Goal: Browse casually: Explore the website without a specific task or goal

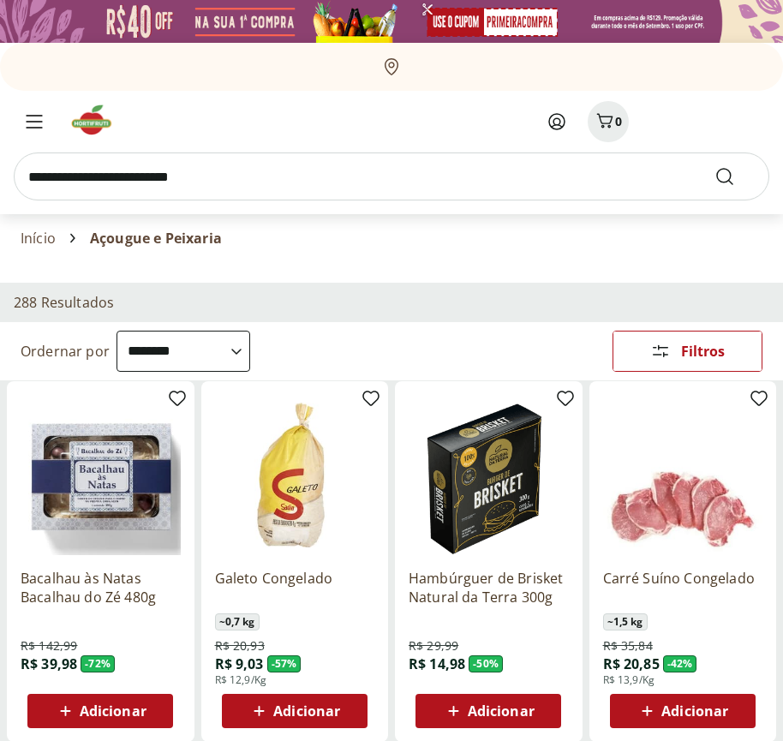
select select "**********"
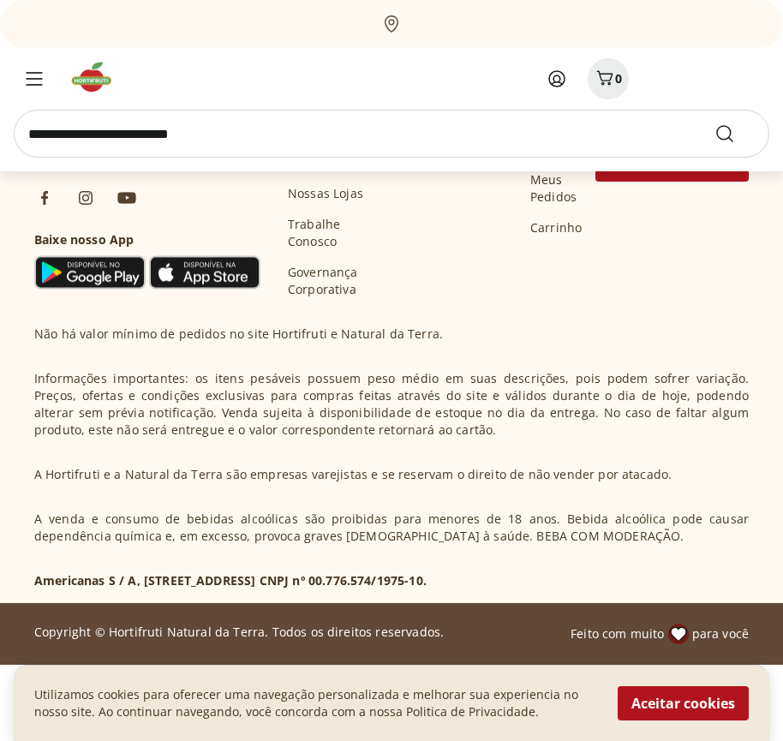
scroll to position [970, 0]
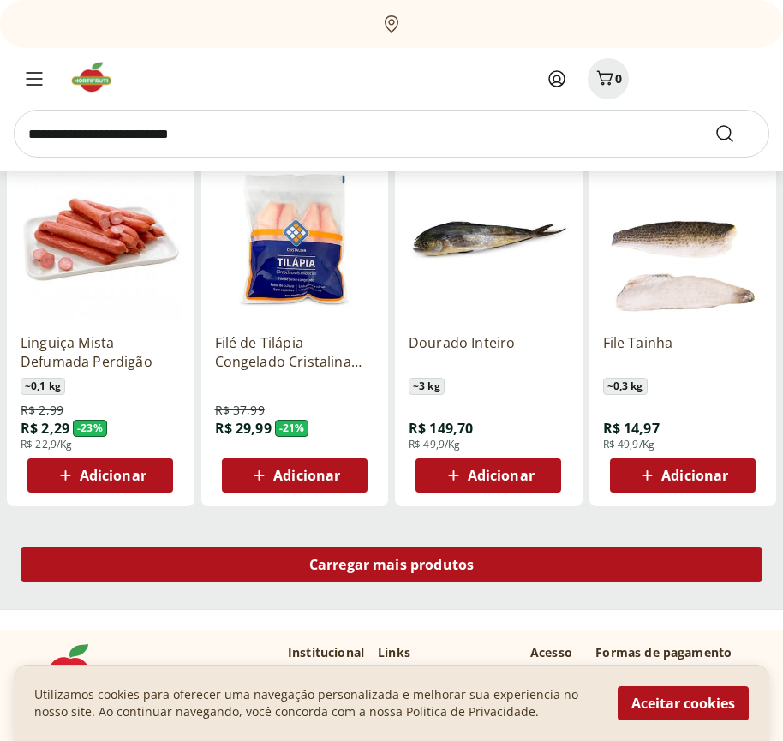
click at [391, 567] on span "Carregar mais produtos" at bounding box center [391, 565] width 165 height 14
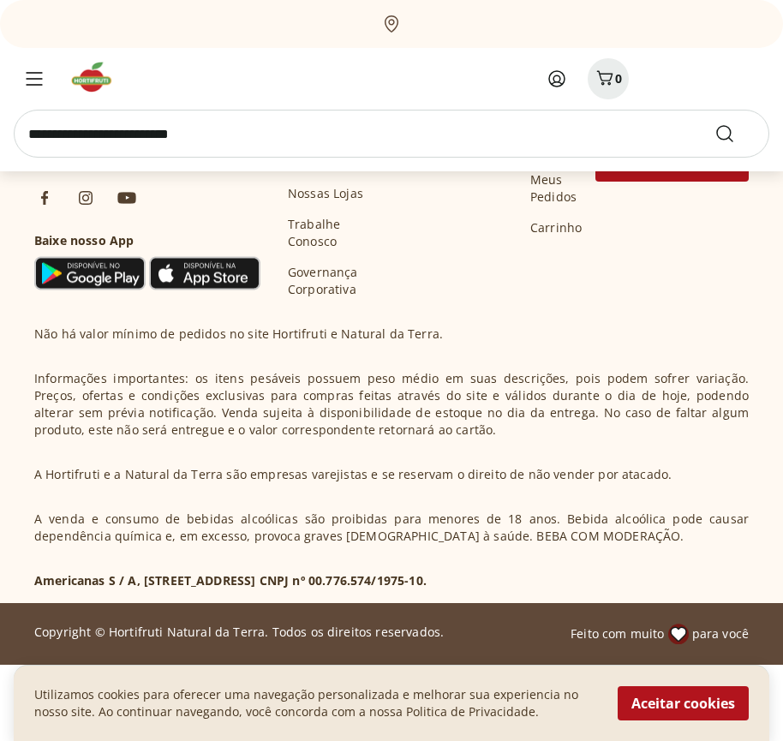
scroll to position [2077, 0]
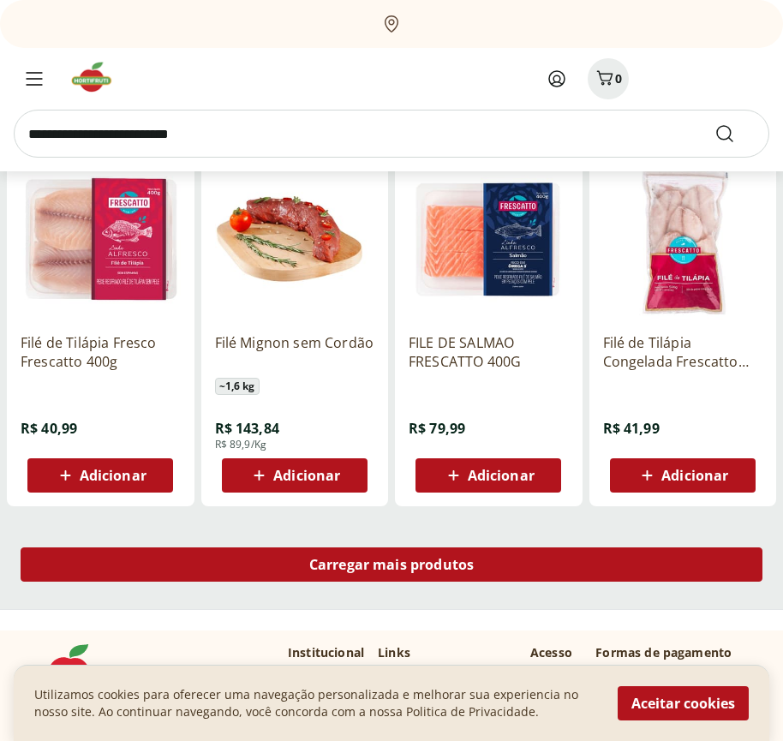
click at [391, 565] on span "Carregar mais produtos" at bounding box center [391, 565] width 165 height 14
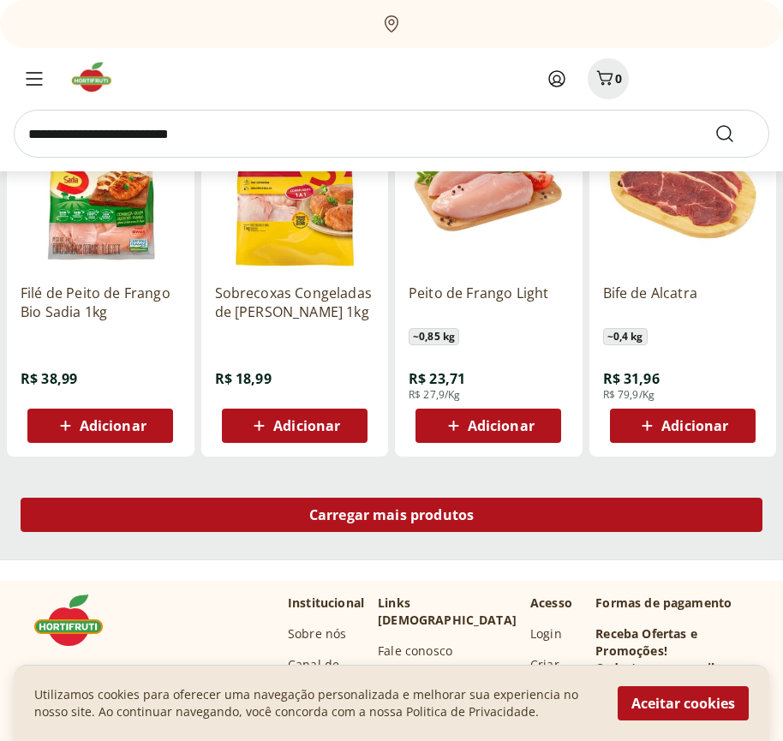
scroll to position [3186, 0]
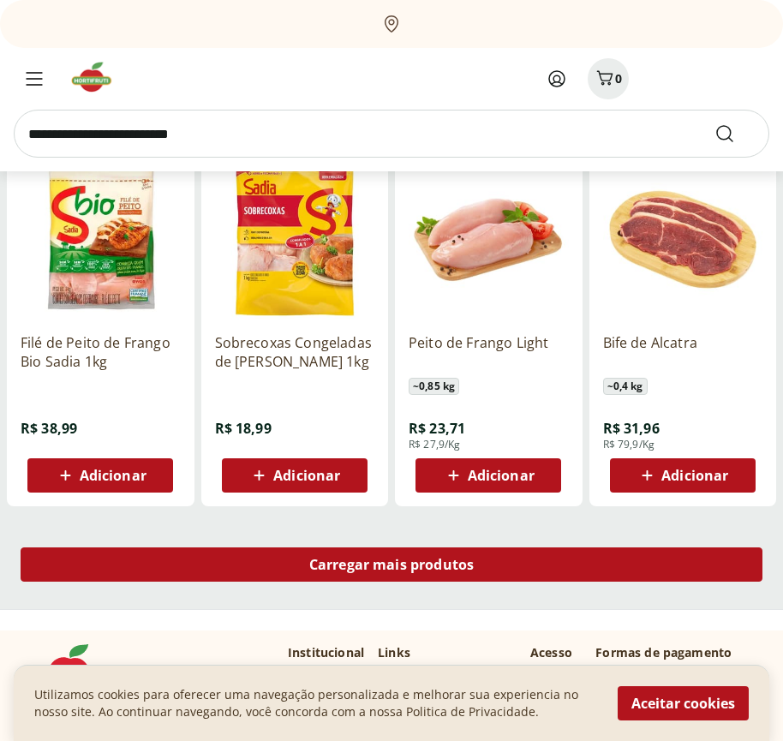
click at [391, 567] on span "Carregar mais produtos" at bounding box center [391, 565] width 165 height 14
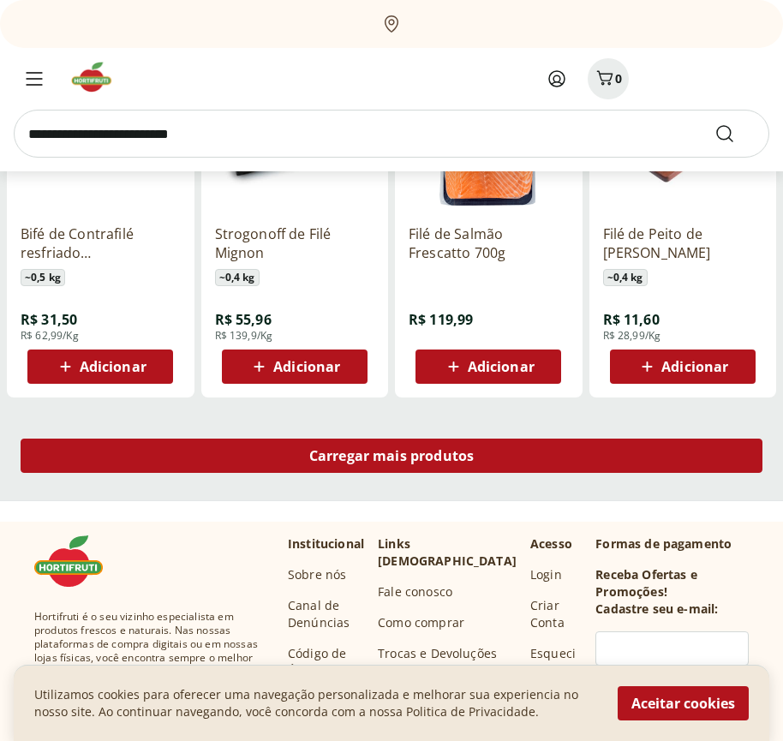
scroll to position [4293, 0]
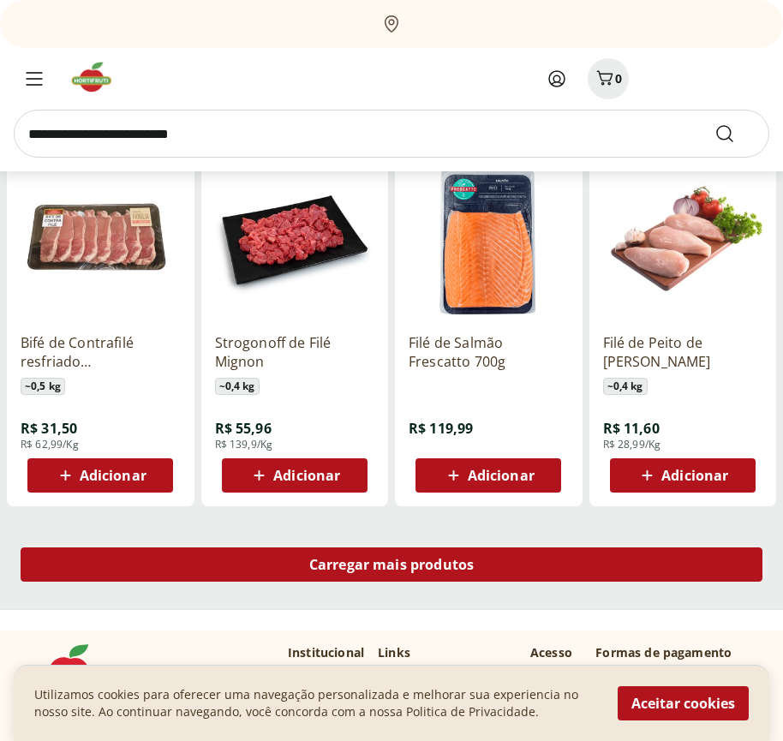
click at [391, 565] on span "Carregar mais produtos" at bounding box center [391, 565] width 165 height 14
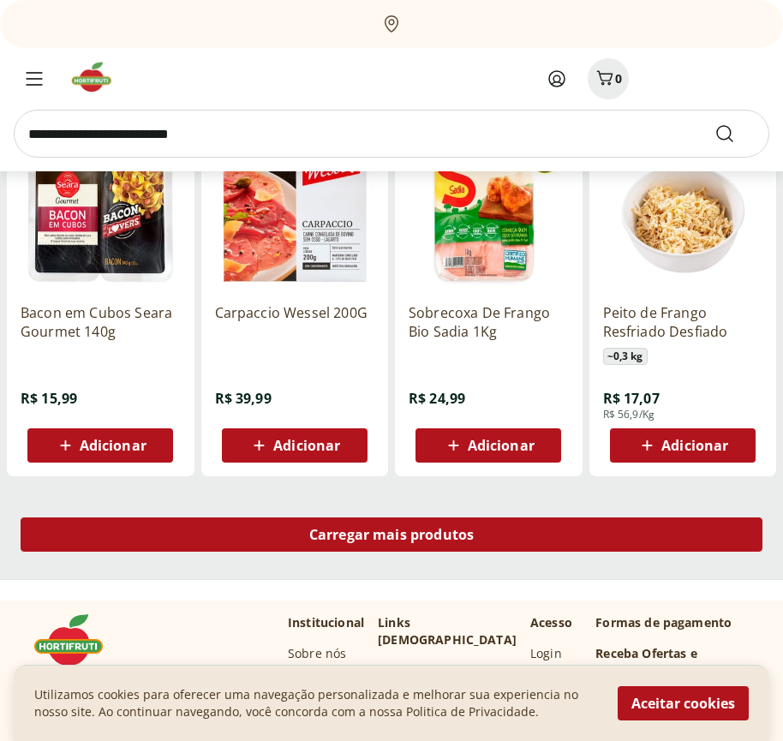
scroll to position [5402, 0]
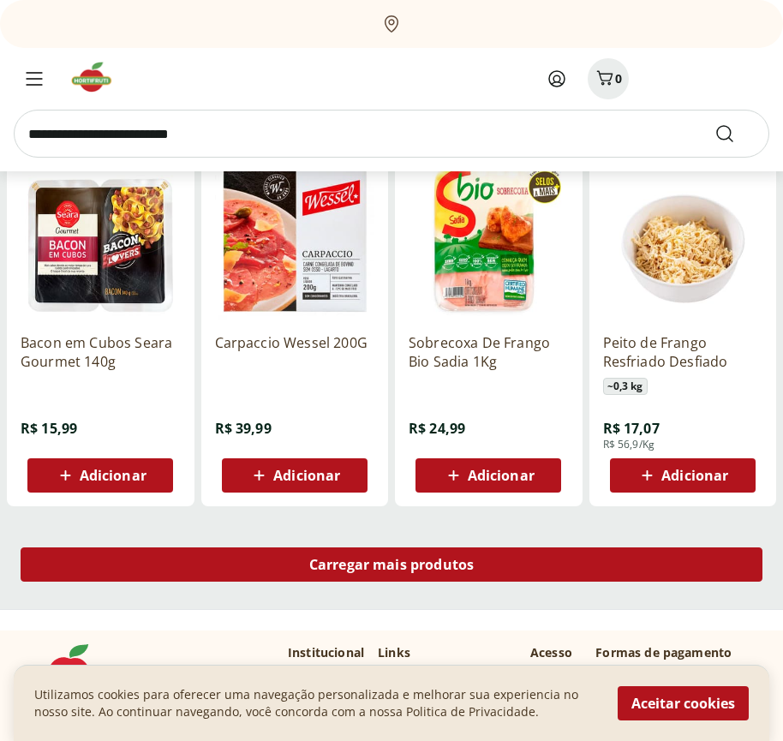
click at [391, 567] on span "Carregar mais produtos" at bounding box center [391, 565] width 165 height 14
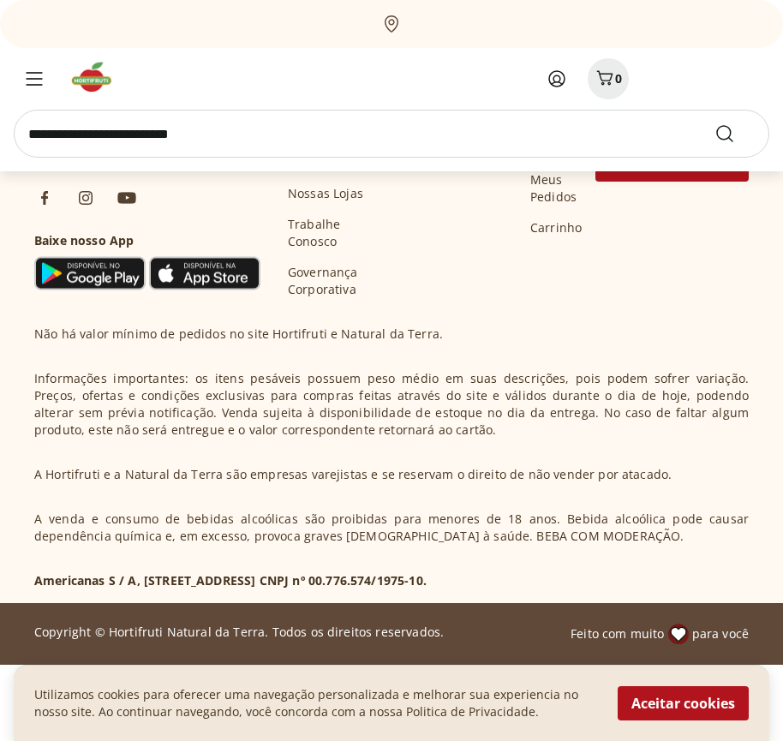
scroll to position [6510, 0]
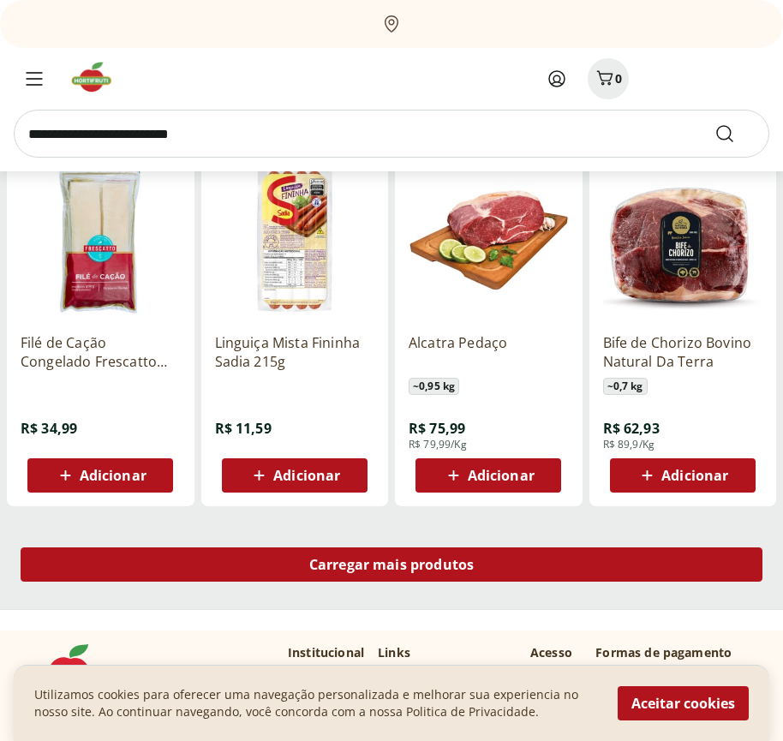
click at [391, 565] on span "Carregar mais produtos" at bounding box center [391, 565] width 165 height 14
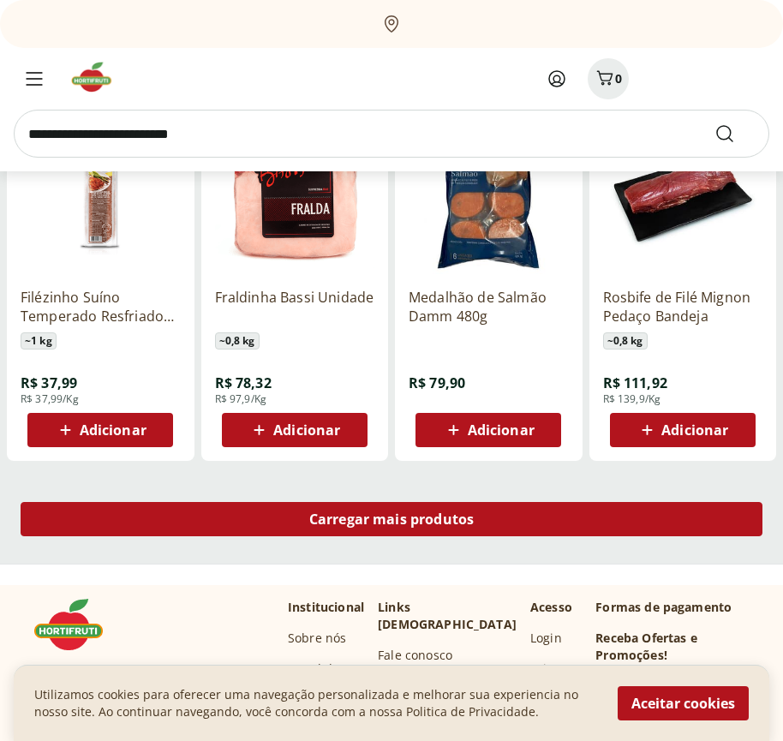
scroll to position [7618, 0]
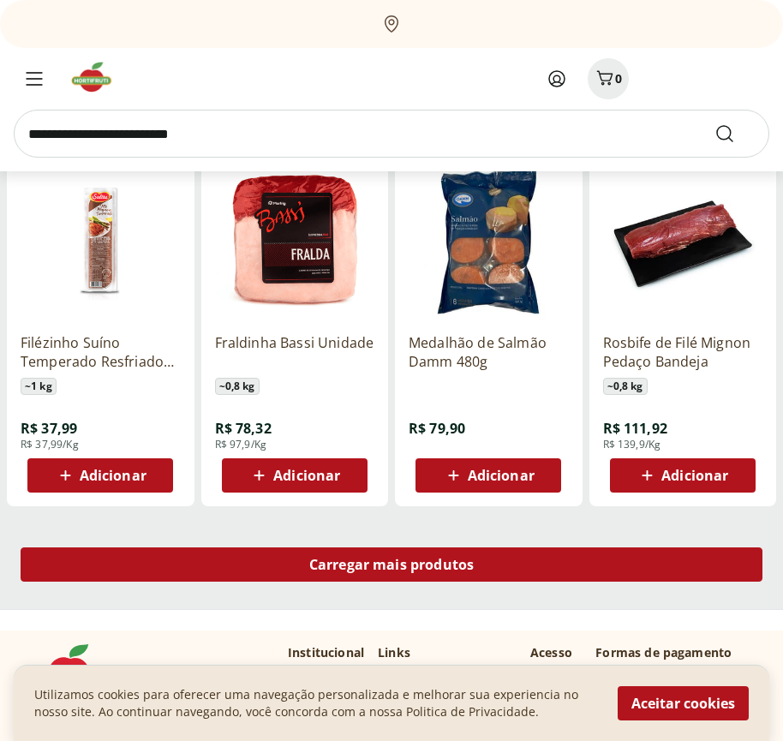
click at [391, 567] on span "Carregar mais produtos" at bounding box center [391, 565] width 165 height 14
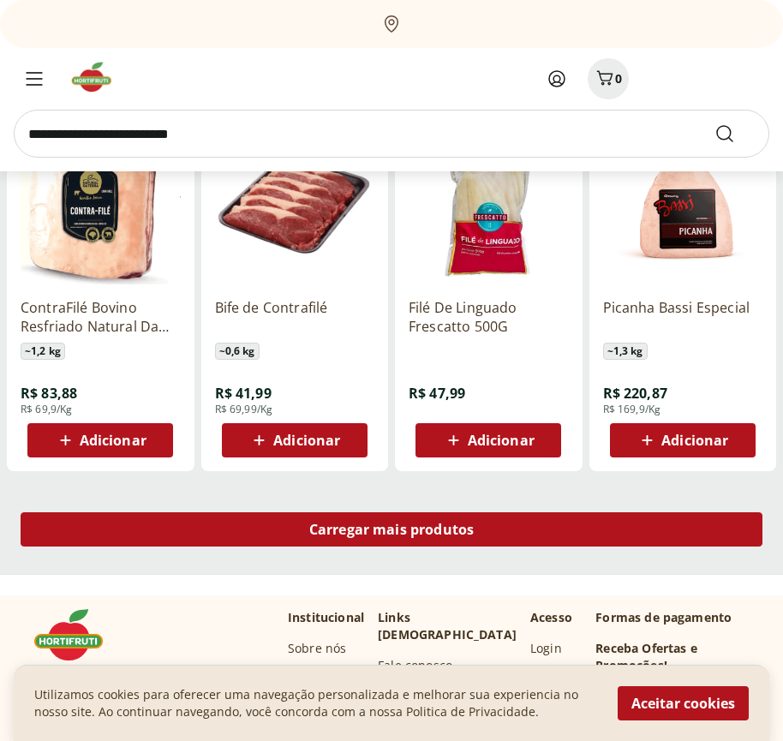
scroll to position [8726, 0]
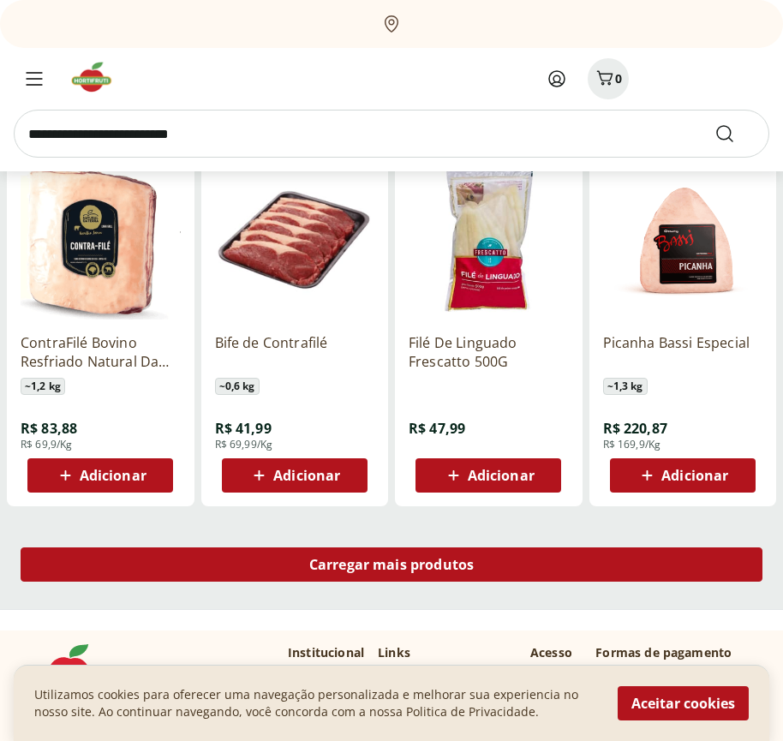
click at [391, 565] on span "Carregar mais produtos" at bounding box center [391, 565] width 165 height 14
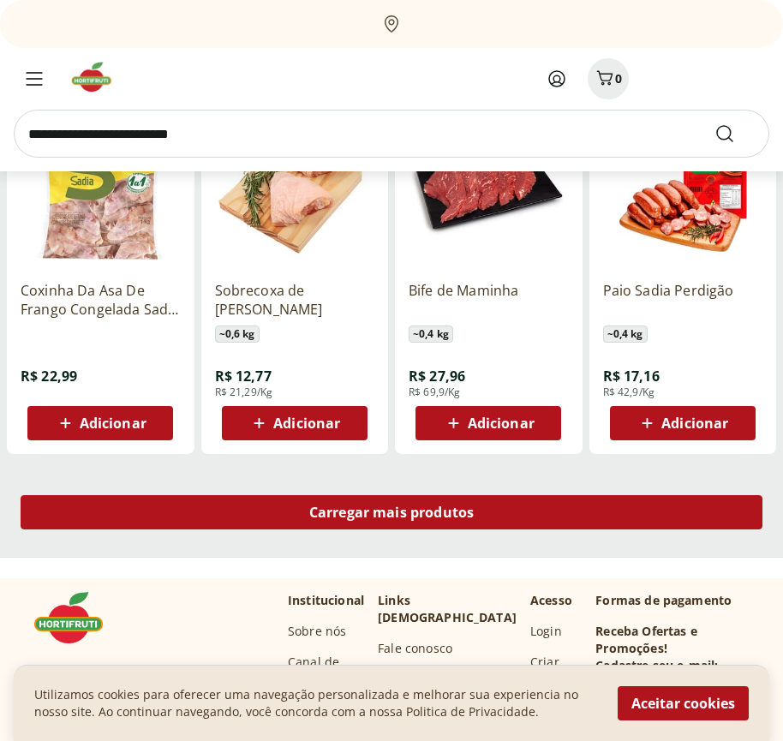
scroll to position [9834, 0]
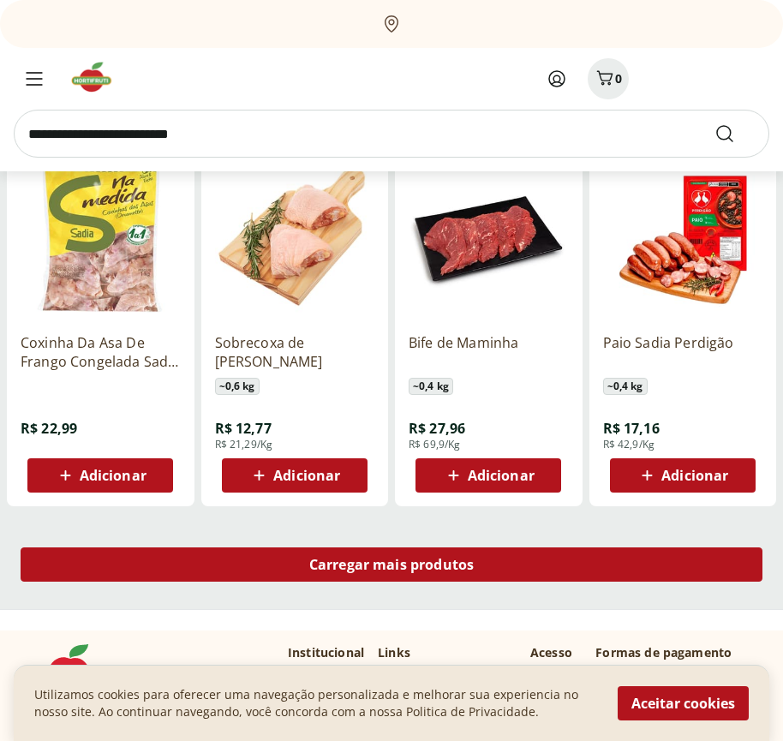
click at [391, 567] on span "Carregar mais produtos" at bounding box center [391, 565] width 165 height 14
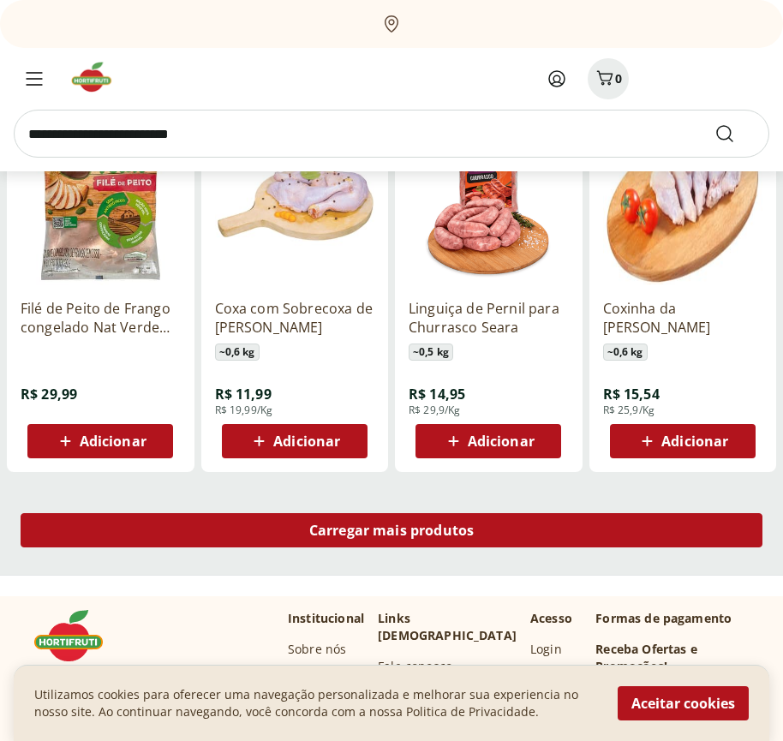
scroll to position [10942, 0]
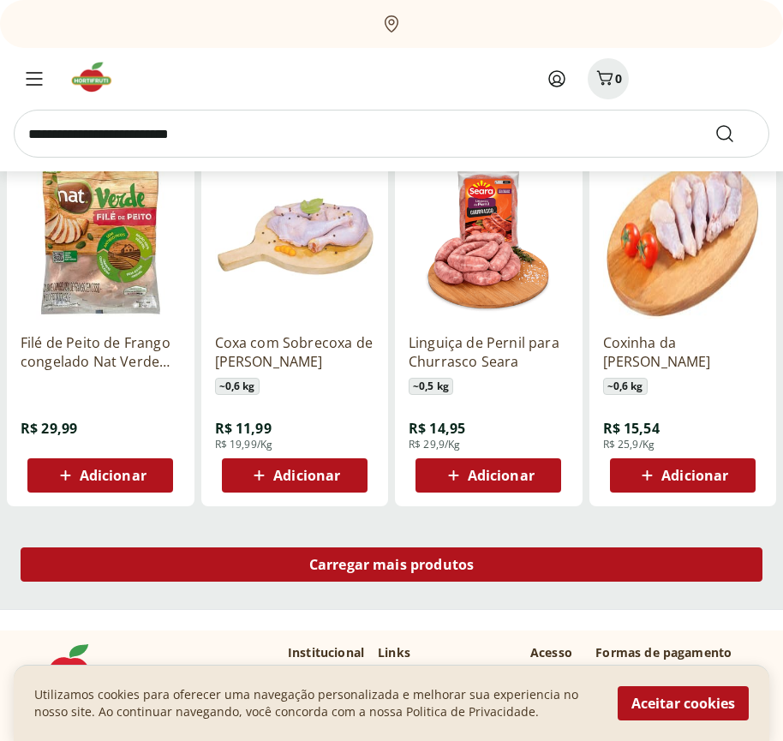
click at [391, 565] on span "Carregar mais produtos" at bounding box center [391, 565] width 165 height 14
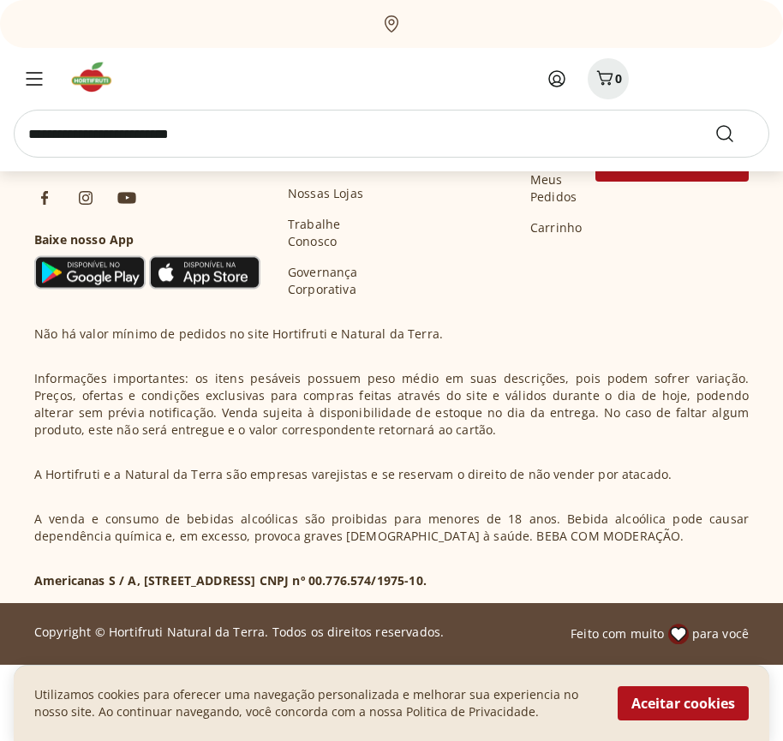
scroll to position [12050, 0]
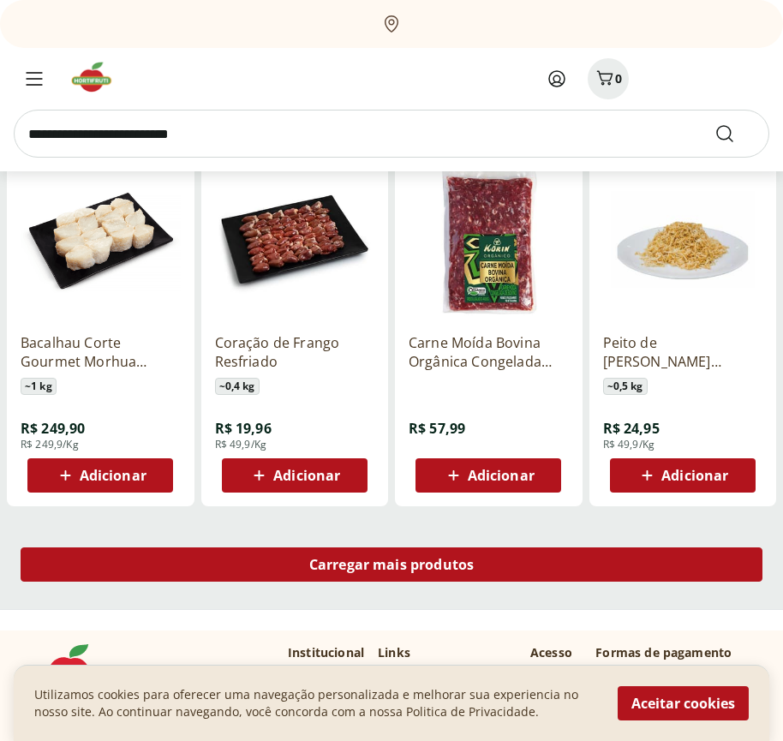
click at [391, 567] on span "Carregar mais produtos" at bounding box center [391, 565] width 165 height 14
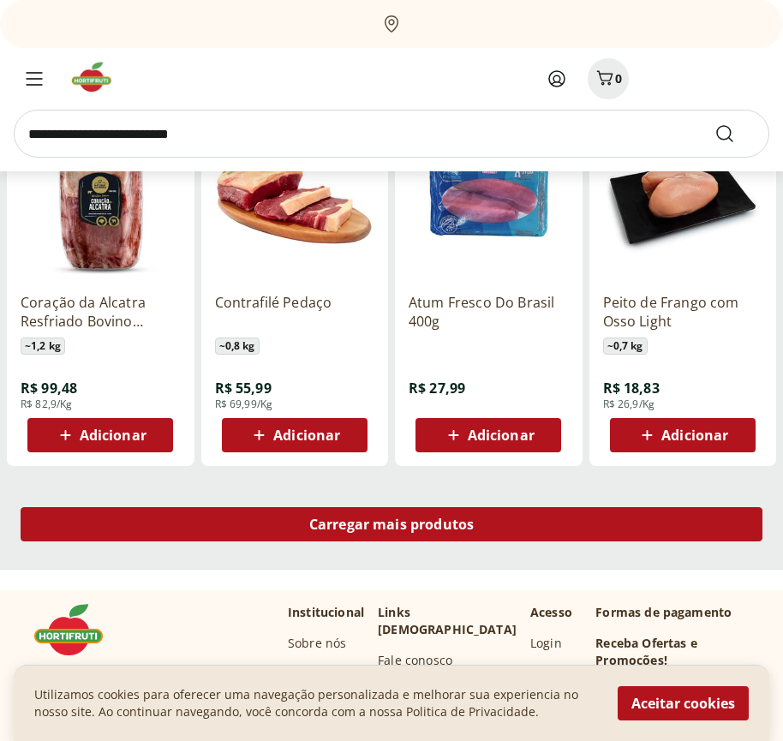
scroll to position [13158, 0]
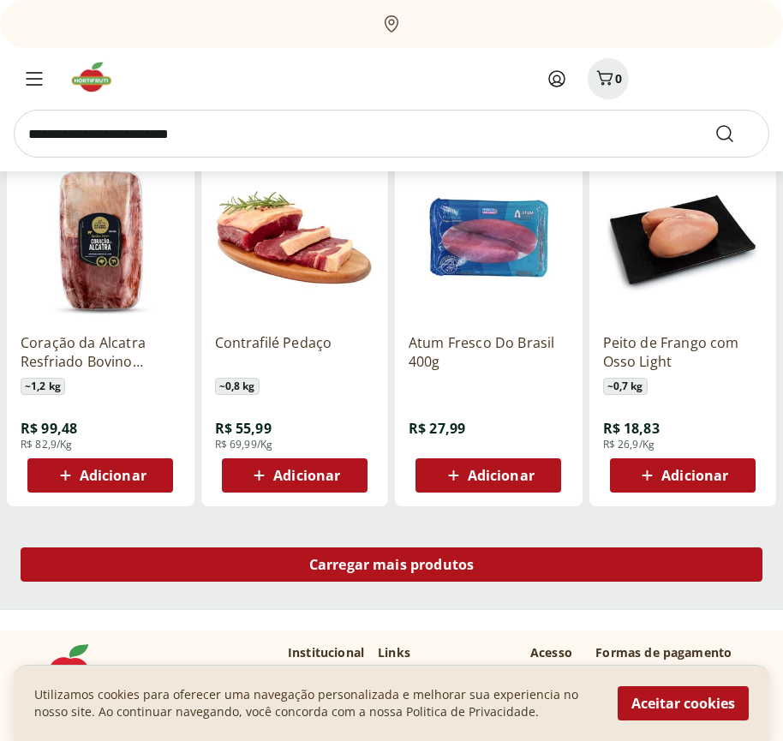
click at [391, 565] on span "Carregar mais produtos" at bounding box center [391, 565] width 165 height 14
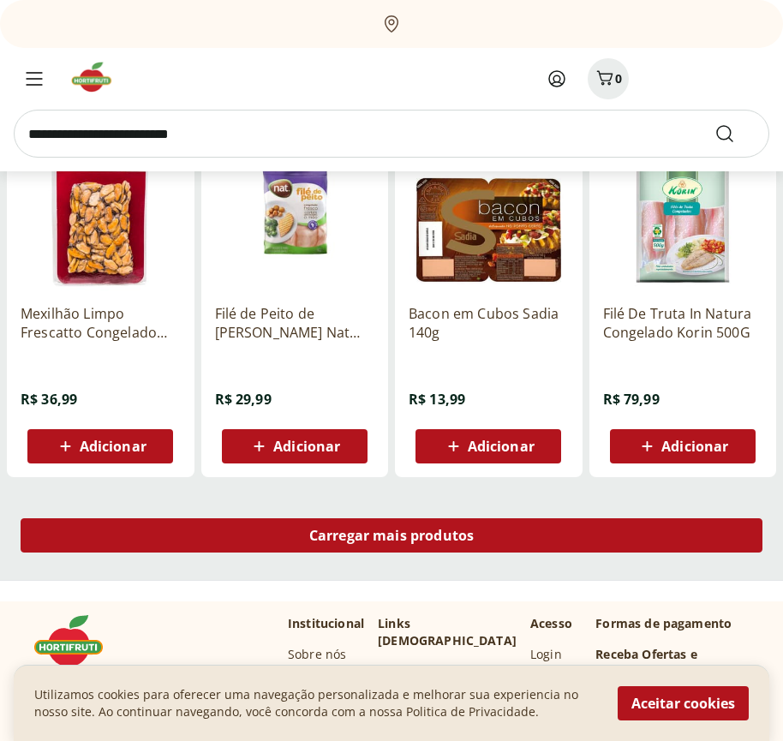
scroll to position [14266, 0]
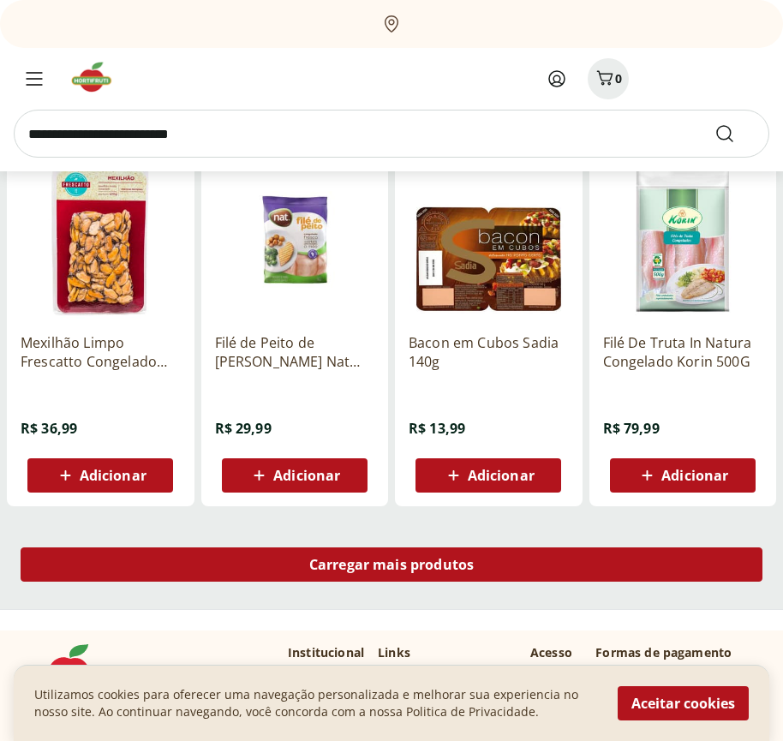
click at [391, 567] on span "Carregar mais produtos" at bounding box center [391, 565] width 165 height 14
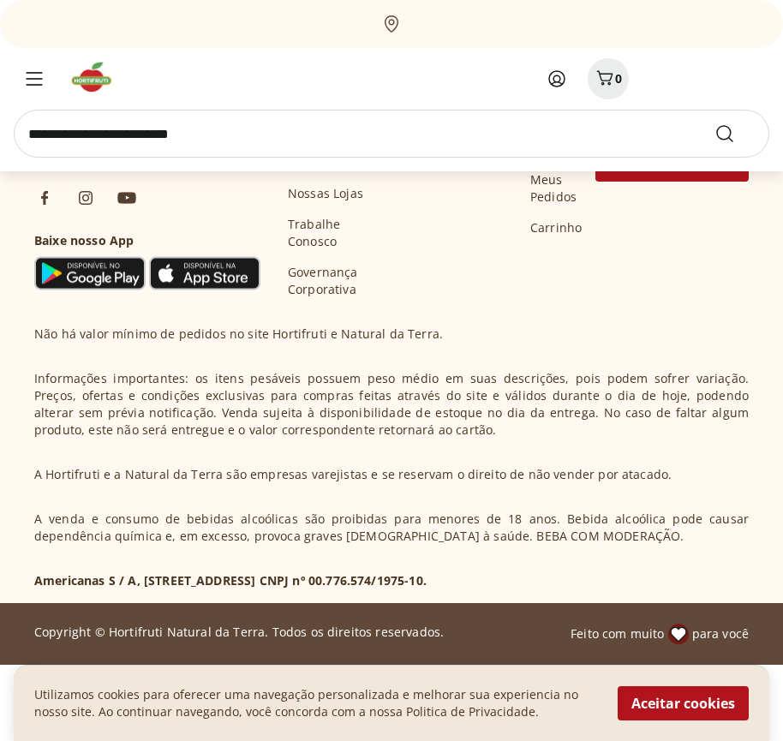
scroll to position [15374, 0]
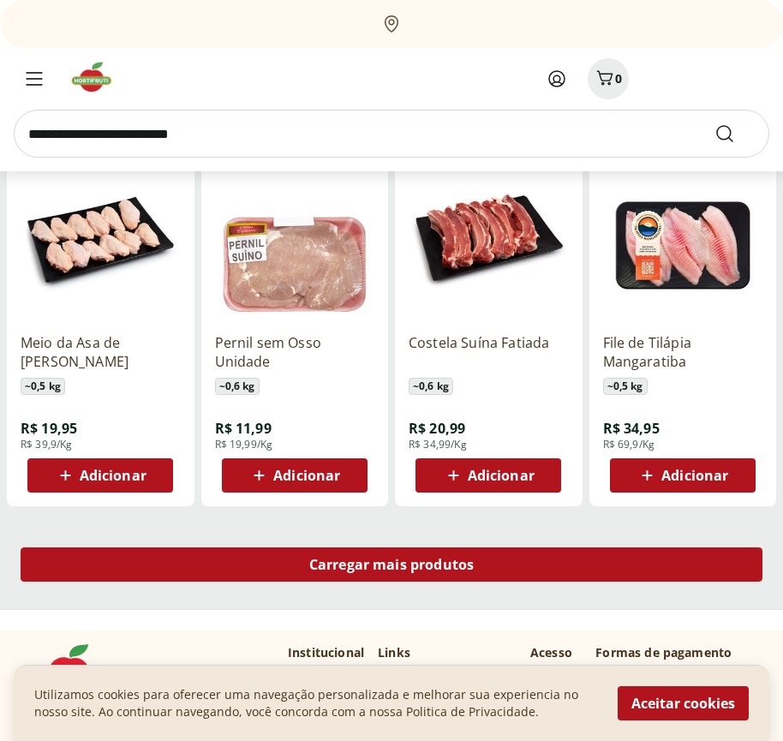
click at [391, 565] on span "Carregar mais produtos" at bounding box center [391, 565] width 165 height 14
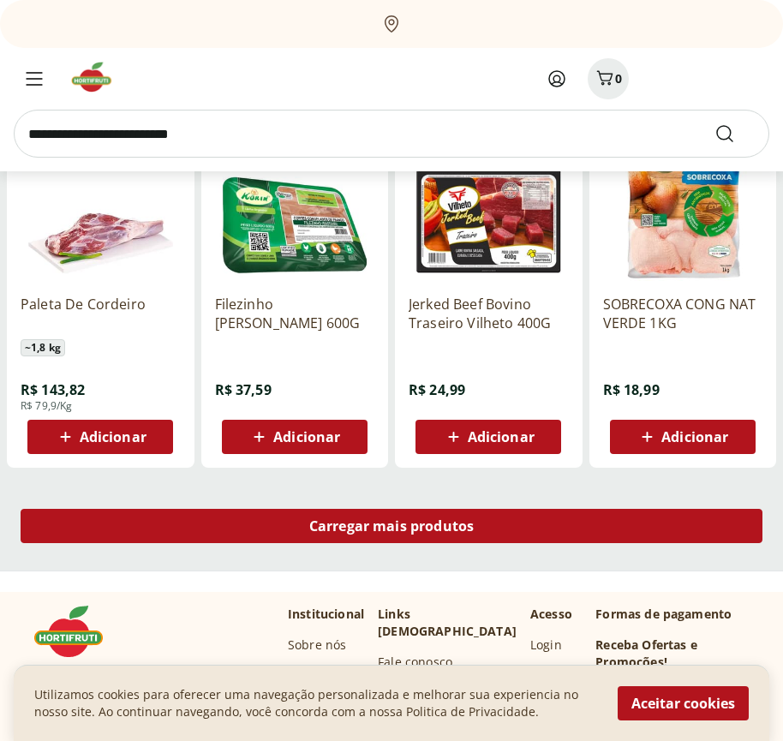
scroll to position [16482, 0]
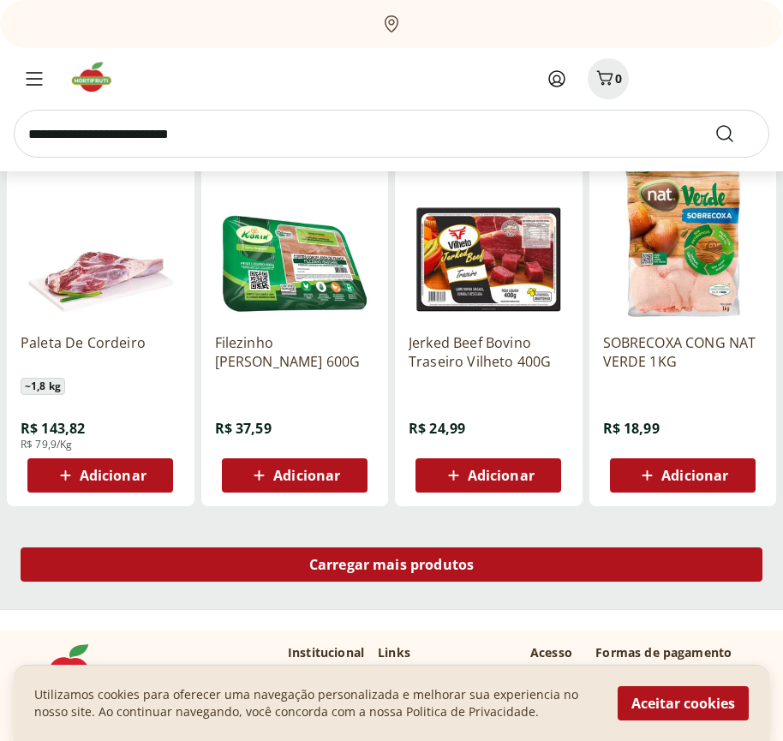
click at [391, 567] on span "Carregar mais produtos" at bounding box center [391, 565] width 165 height 14
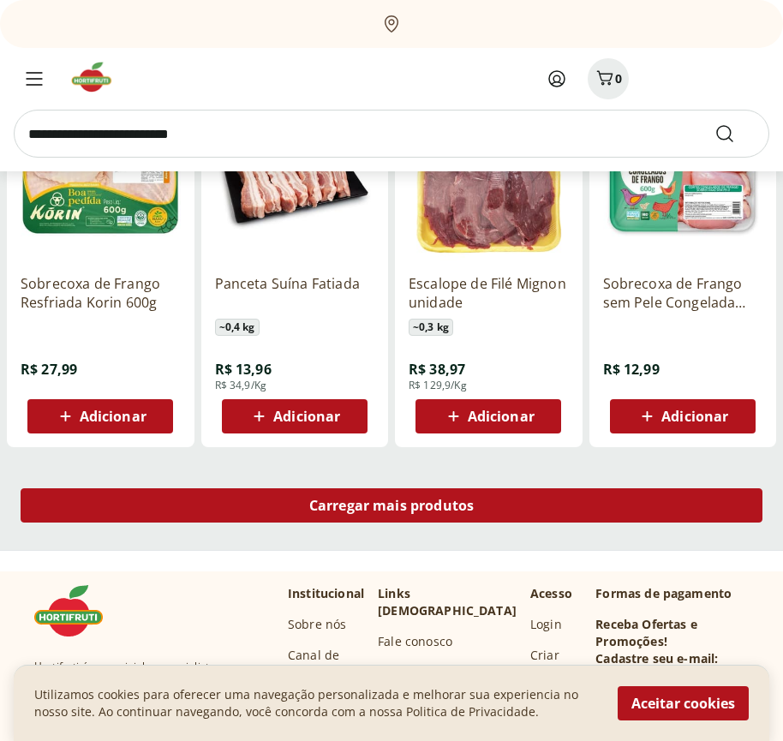
scroll to position [17590, 0]
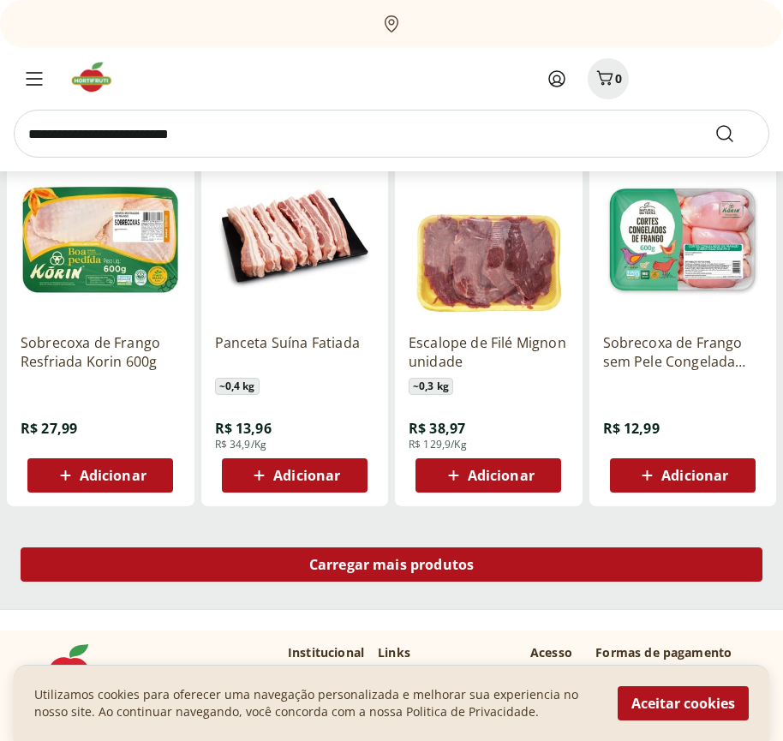
click at [391, 565] on span "Carregar mais produtos" at bounding box center [391, 565] width 165 height 14
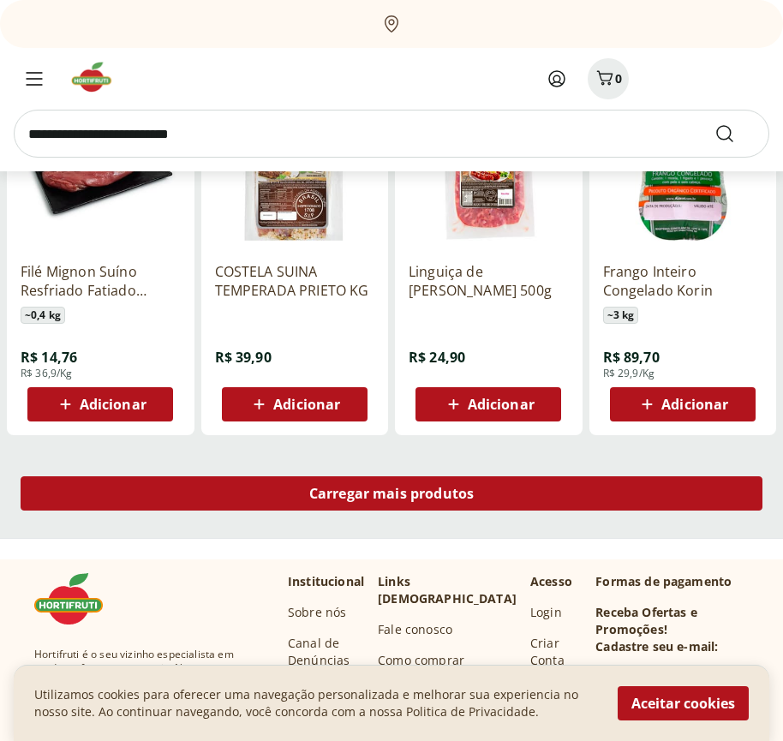
scroll to position [18698, 0]
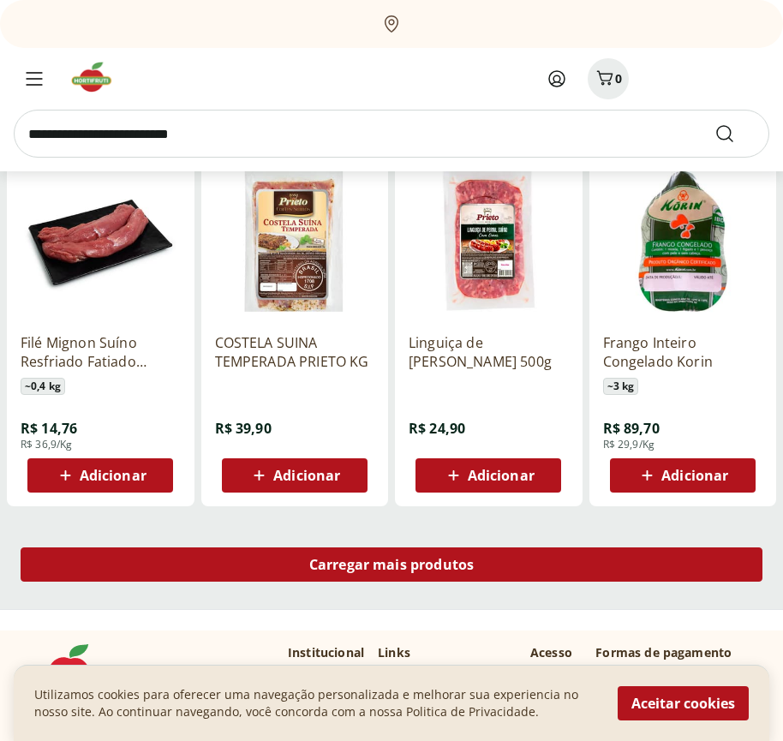
click at [391, 567] on span "Carregar mais produtos" at bounding box center [391, 565] width 165 height 14
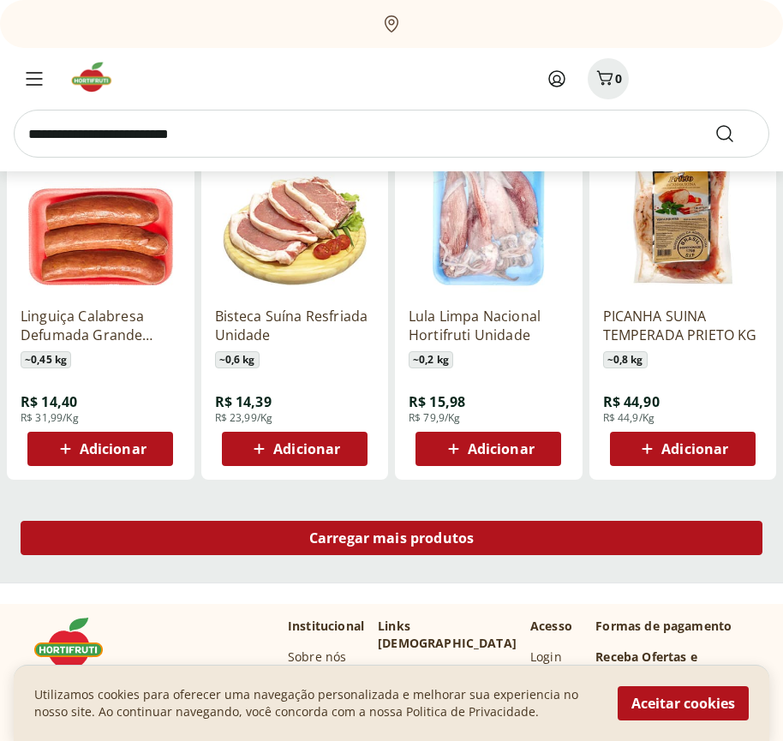
scroll to position [19806, 0]
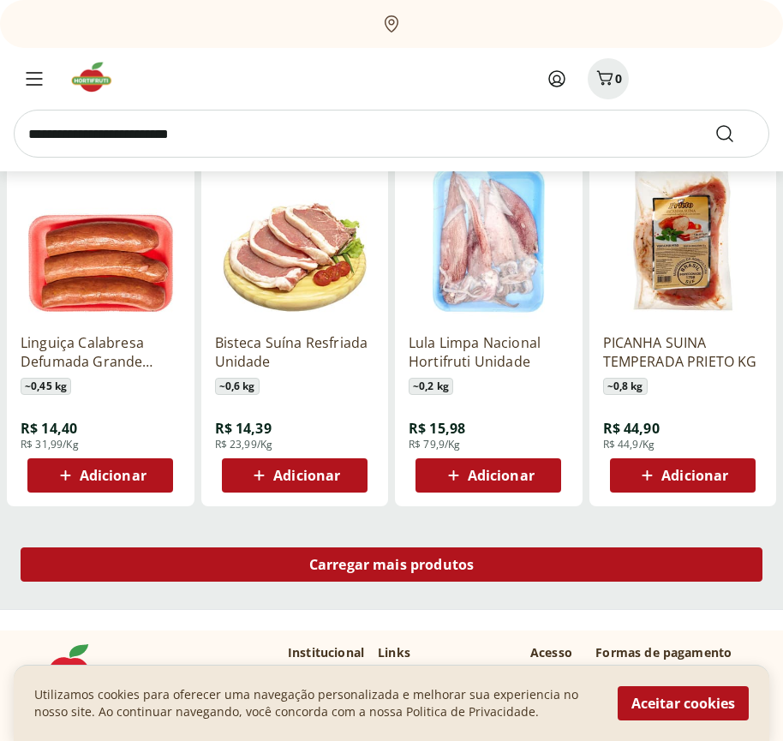
click at [391, 565] on span "Carregar mais produtos" at bounding box center [391, 565] width 165 height 14
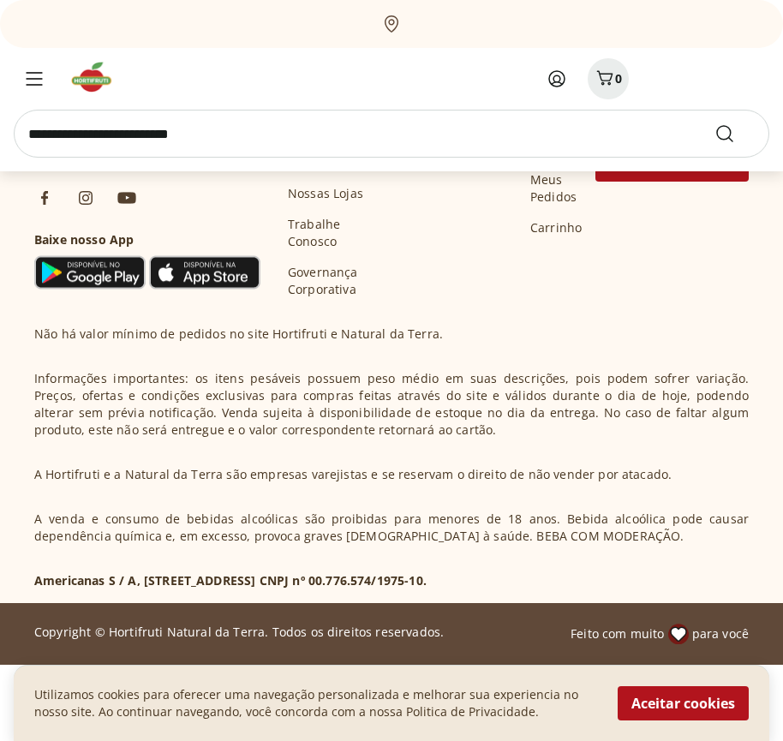
scroll to position [20915, 0]
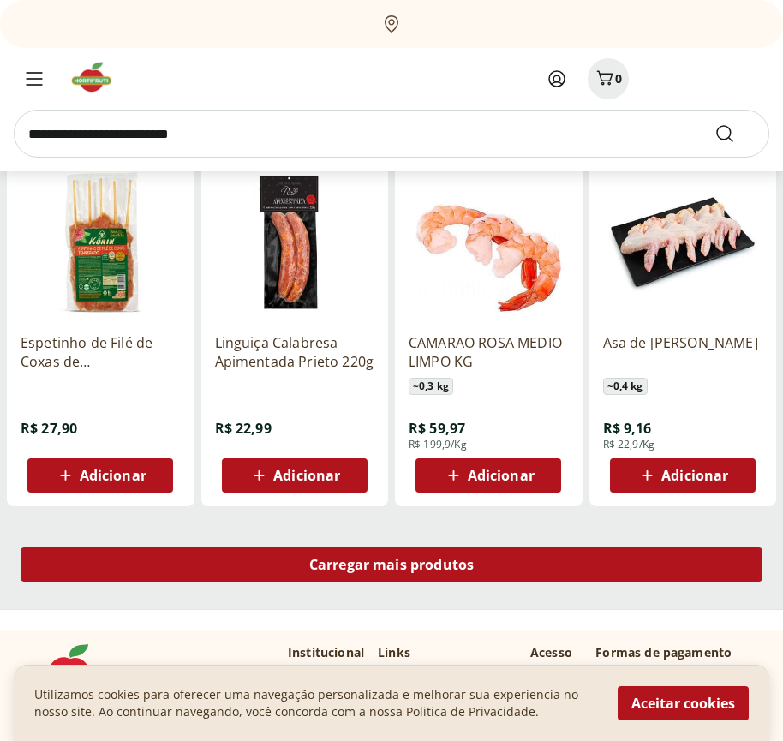
click at [391, 567] on span "Carregar mais produtos" at bounding box center [391, 565] width 165 height 14
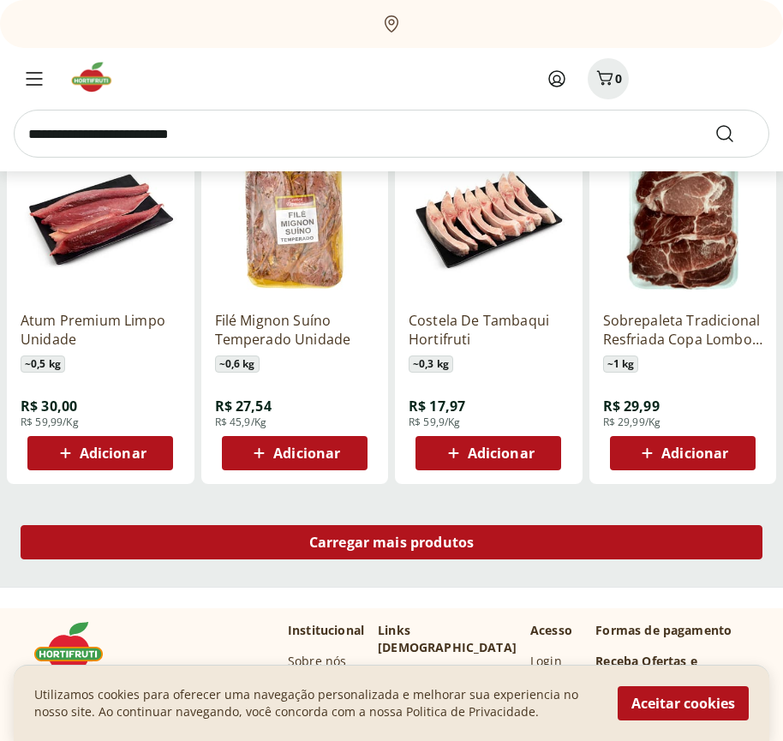
scroll to position [22022, 0]
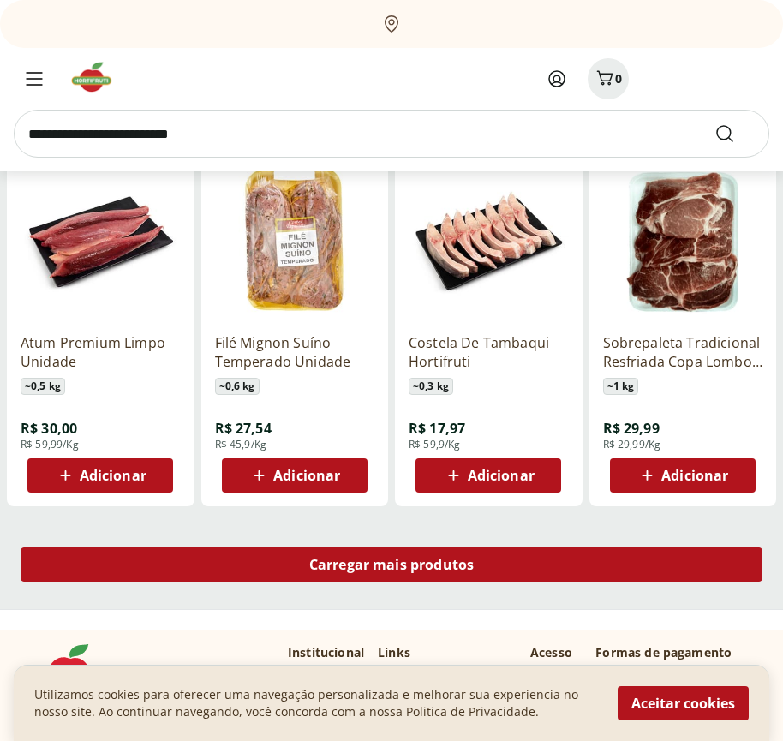
click at [391, 565] on span "Carregar mais produtos" at bounding box center [391, 565] width 165 height 14
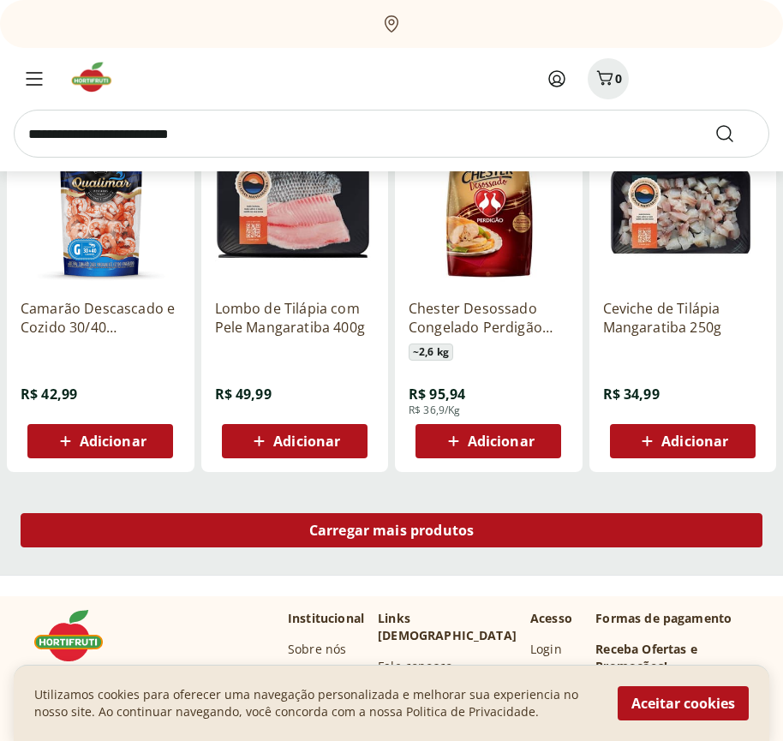
scroll to position [23131, 0]
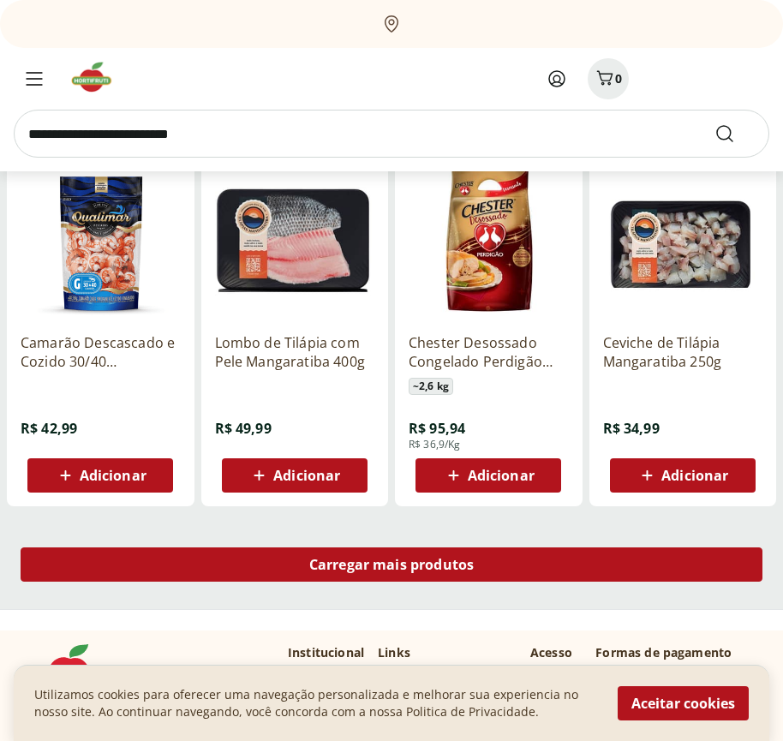
click at [391, 567] on span "Carregar mais produtos" at bounding box center [391, 565] width 165 height 14
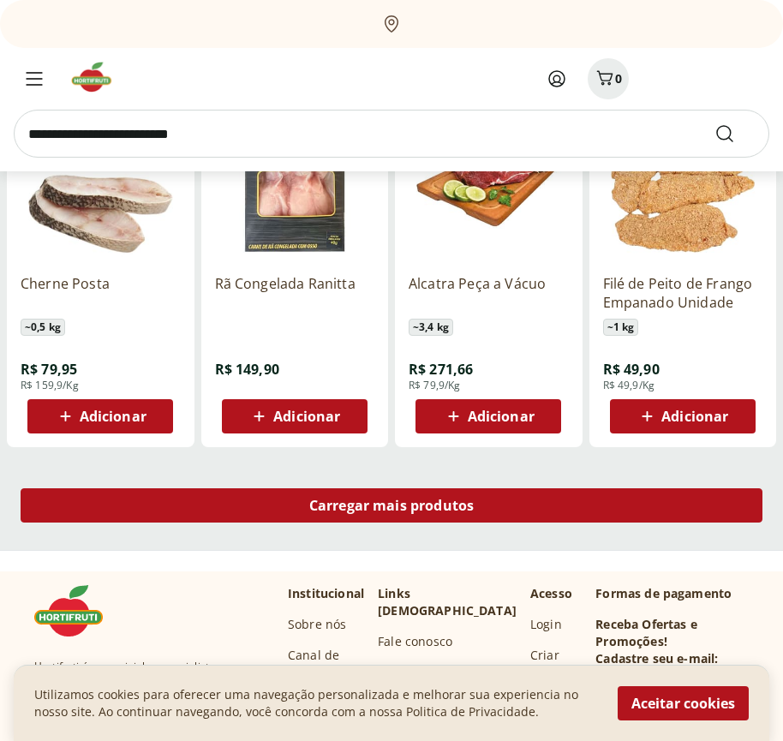
scroll to position [24238, 0]
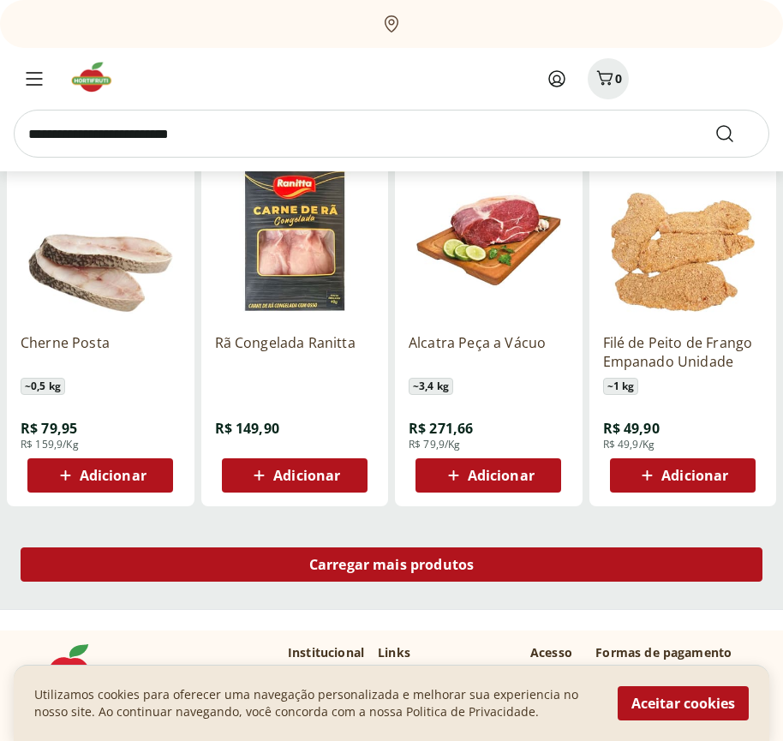
click at [391, 565] on span "Carregar mais produtos" at bounding box center [391, 565] width 165 height 14
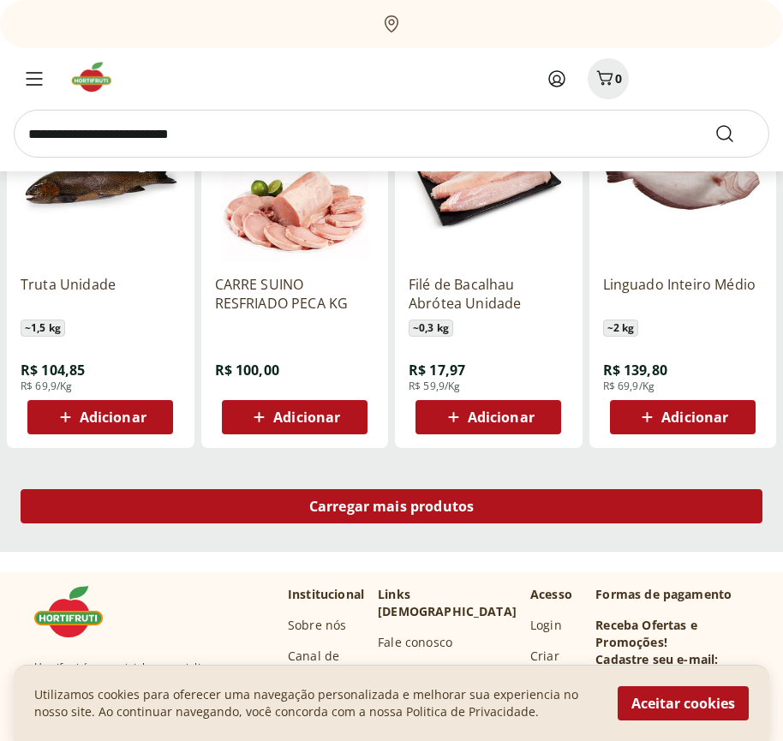
scroll to position [25347, 0]
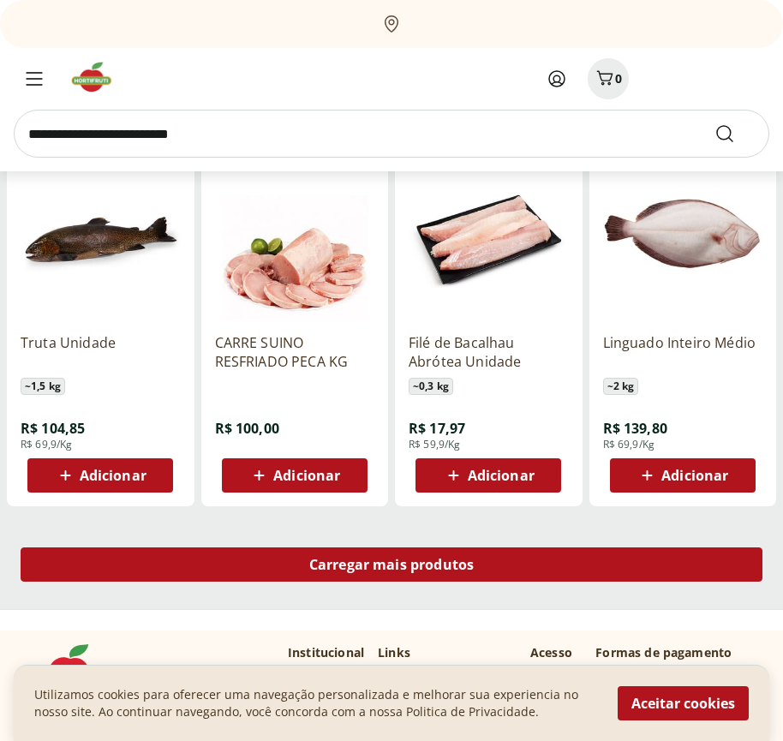
click at [391, 567] on span "Carregar mais produtos" at bounding box center [391, 565] width 165 height 14
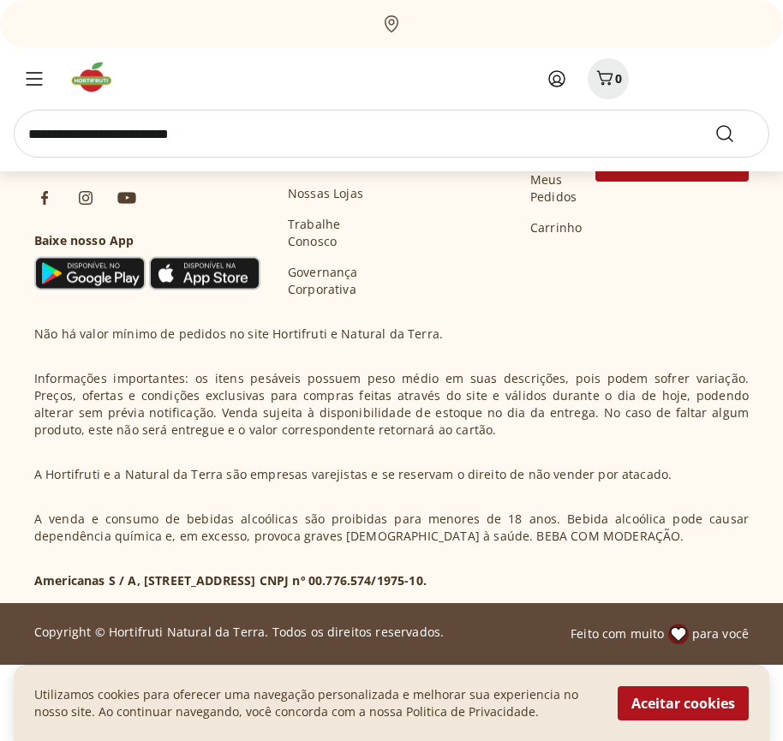
scroll to position [26365, 0]
